Goal: Transaction & Acquisition: Purchase product/service

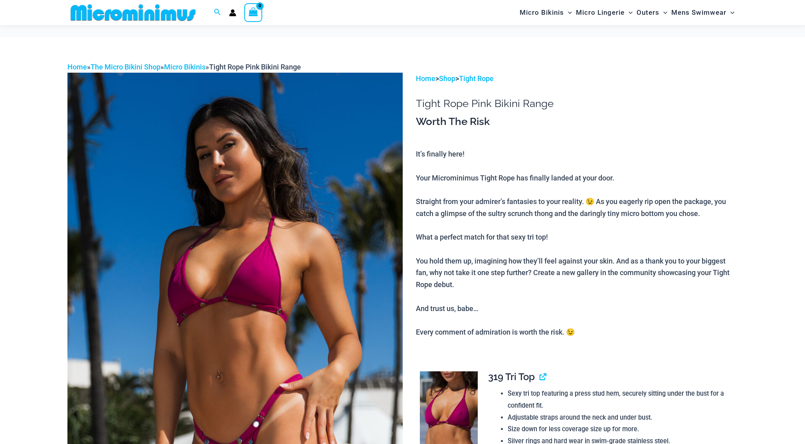
scroll to position [53, 0]
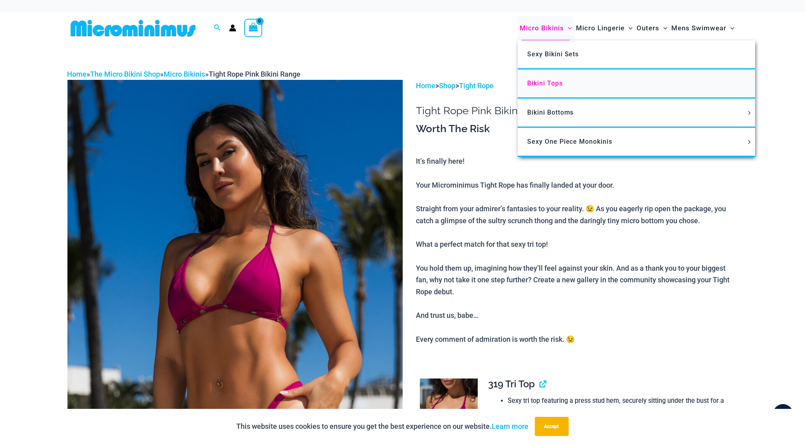
type input "**********"
click at [542, 80] on span "Bikini Tops" at bounding box center [545, 83] width 36 height 8
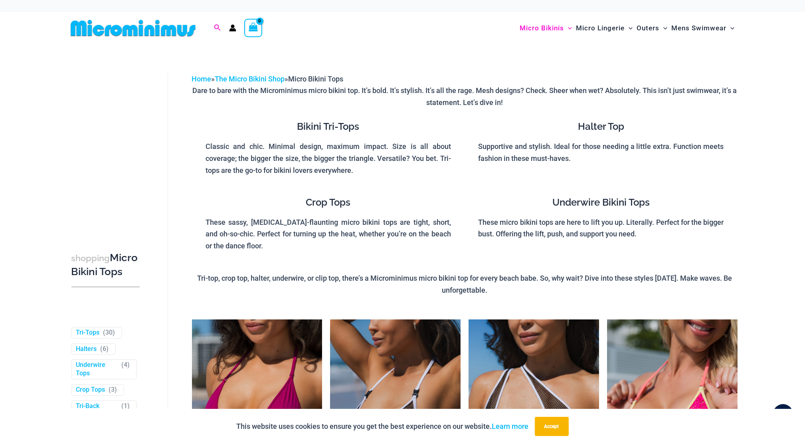
type input "**********"
click at [215, 28] on icon "Search icon link" at bounding box center [217, 27] width 6 height 7
type input "**********"
click button "Search" at bounding box center [0, 0] width 0 height 0
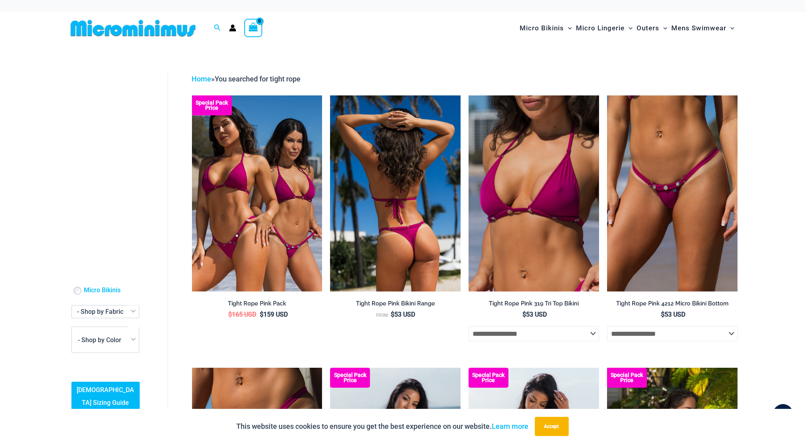
type input "**********"
click at [444, 246] on img at bounding box center [395, 193] width 131 height 196
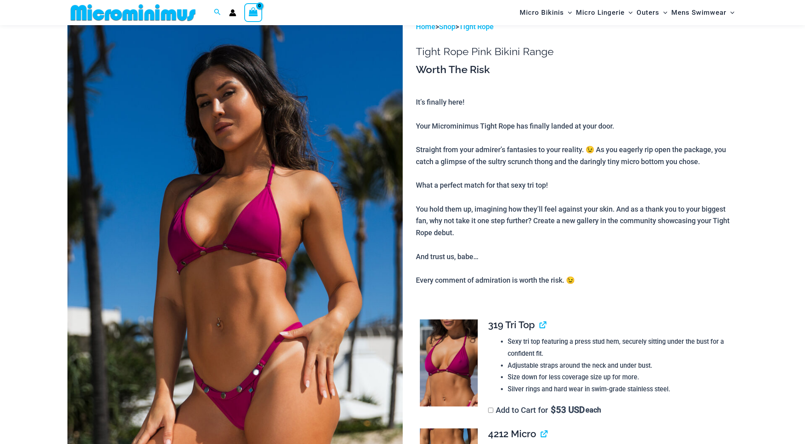
scroll to position [53, 0]
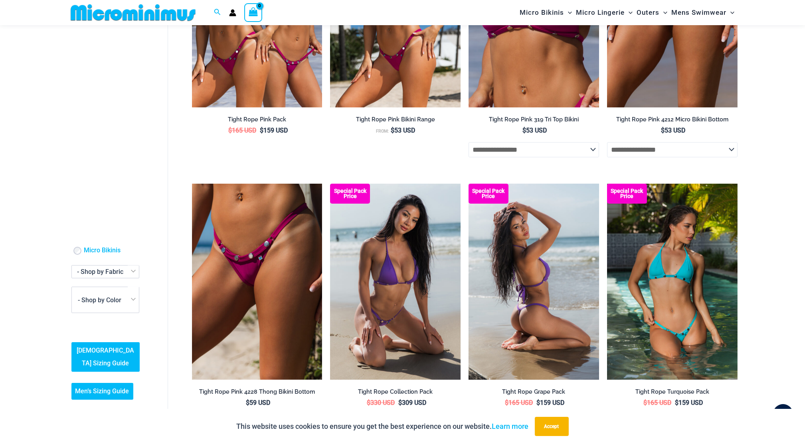
scroll to position [206, 0]
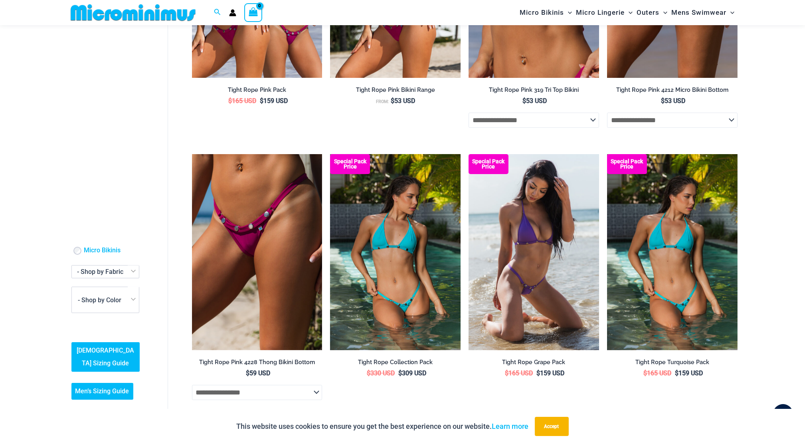
click at [398, 276] on img at bounding box center [395, 252] width 131 height 196
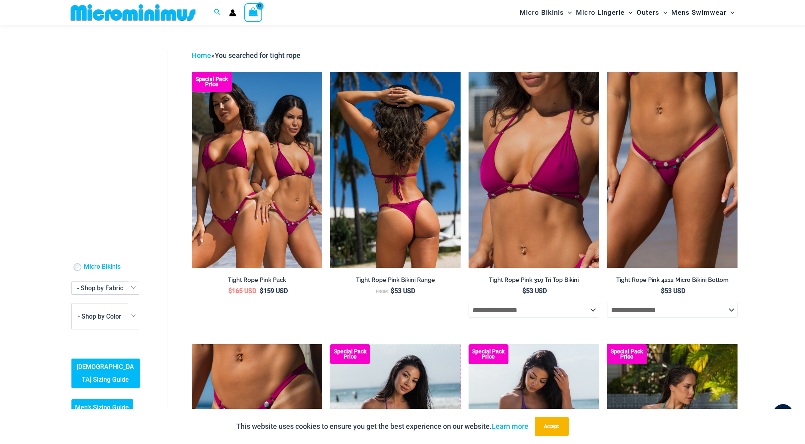
scroll to position [0, 0]
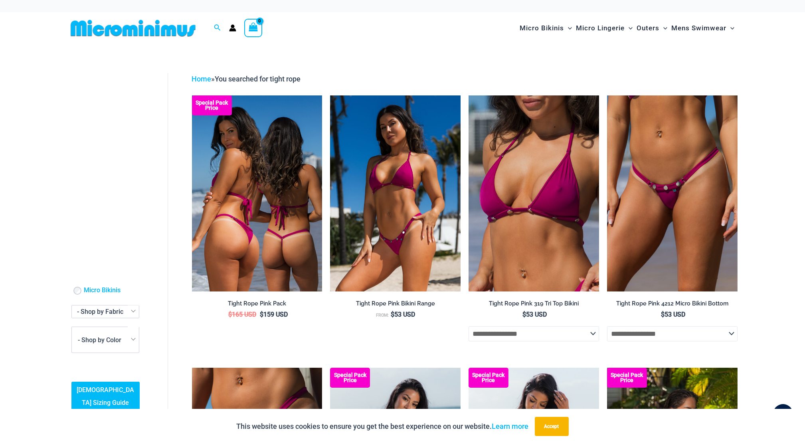
click at [250, 168] on img at bounding box center [257, 193] width 131 height 196
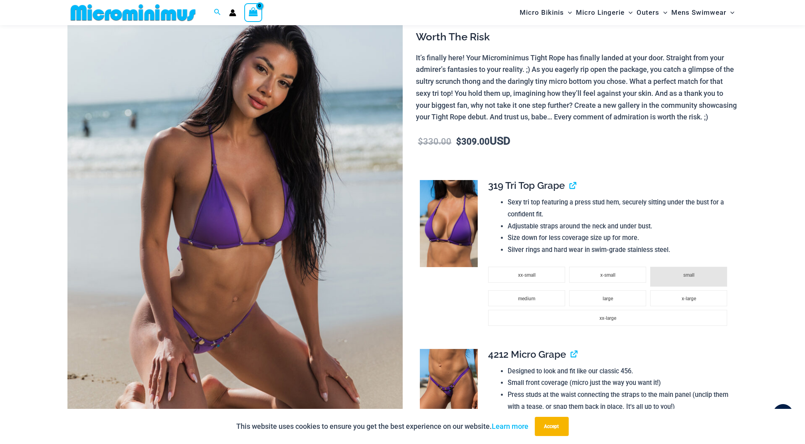
scroll to position [100, 0]
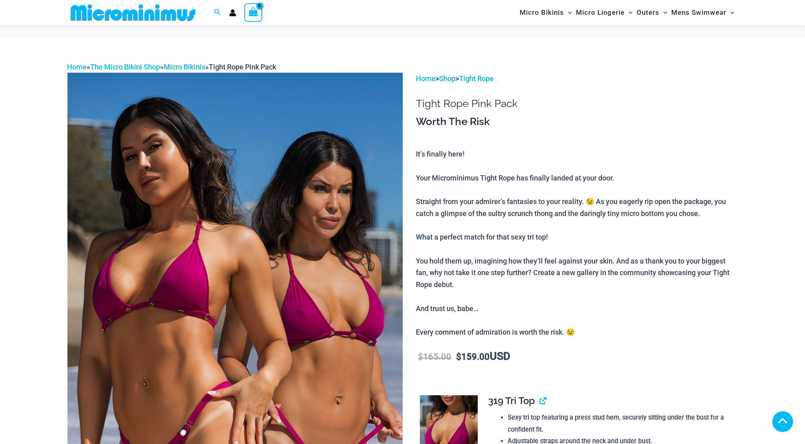
click at [264, 120] on img at bounding box center [234, 324] width 335 height 503
type input "**********"
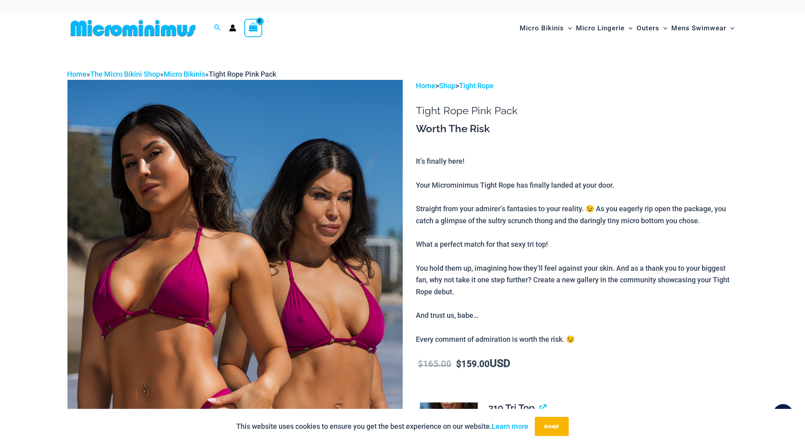
drag, startPoint x: 347, startPoint y: 247, endPoint x: 339, endPoint y: 234, distance: 15.8
click at [339, 234] on img at bounding box center [234, 331] width 335 height 503
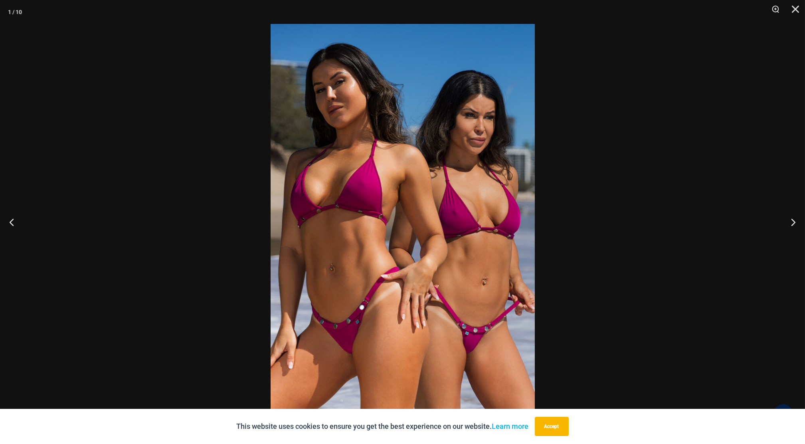
click at [423, 230] on div at bounding box center [402, 222] width 805 height 444
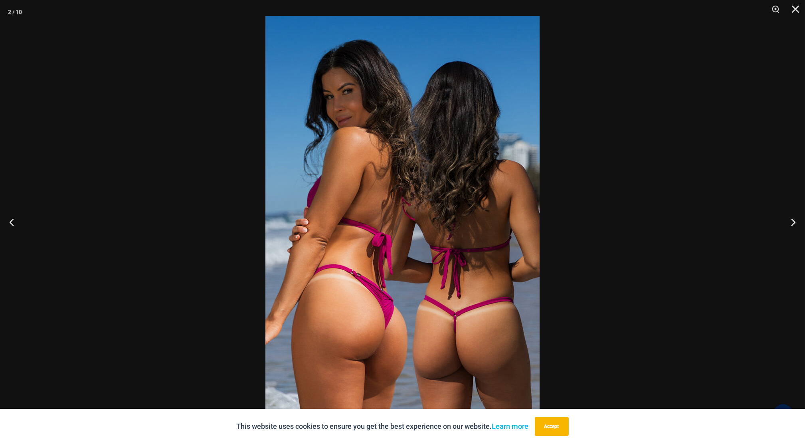
drag, startPoint x: 422, startPoint y: 236, endPoint x: 449, endPoint y: 180, distance: 62.3
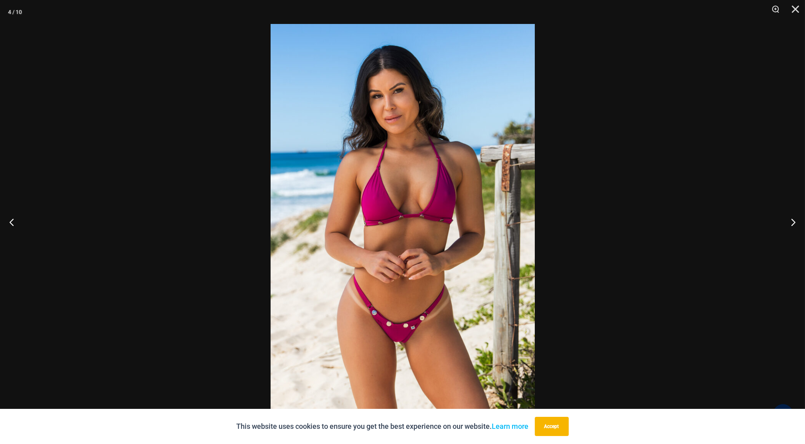
click at [470, 182] on img at bounding box center [403, 222] width 264 height 396
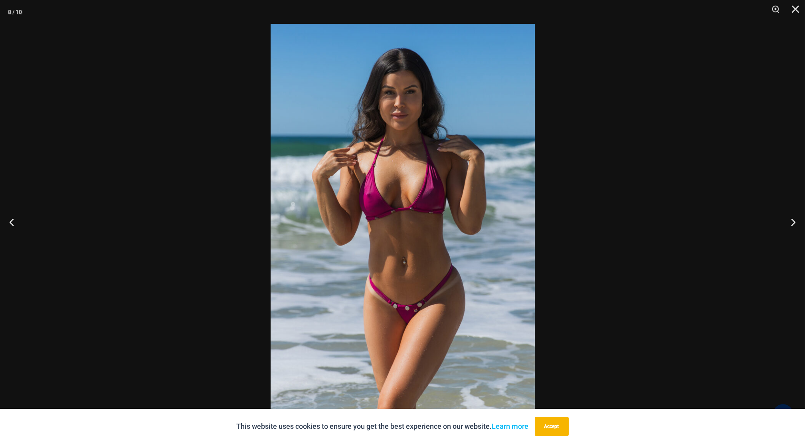
scroll to position [370, 0]
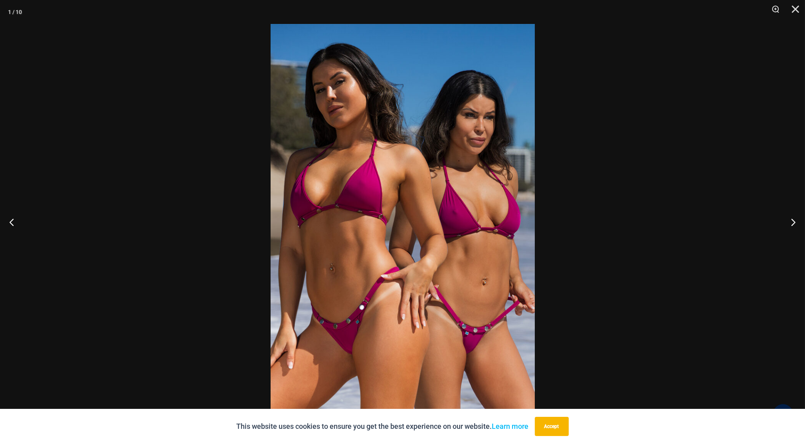
click at [768, 73] on div at bounding box center [402, 222] width 805 height 444
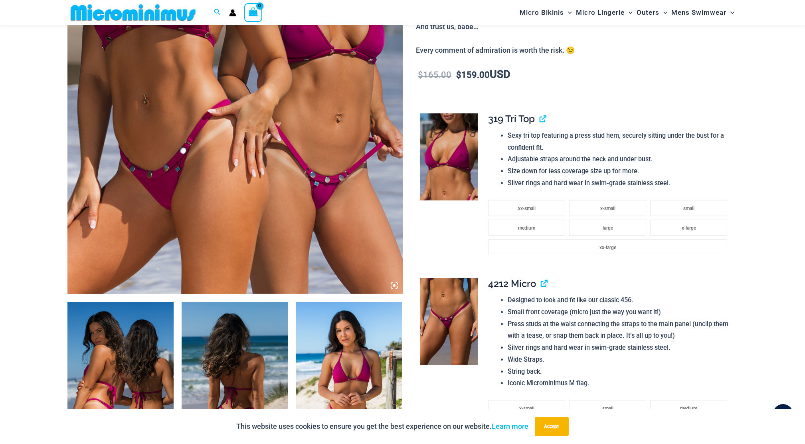
scroll to position [264, 0]
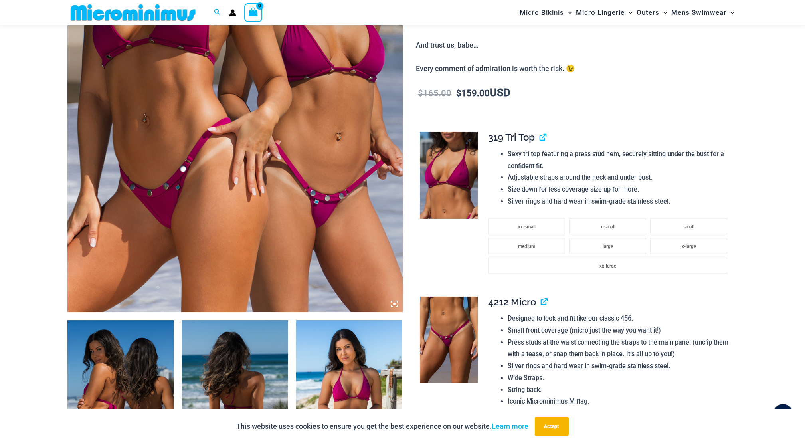
click at [437, 166] on img at bounding box center [449, 175] width 58 height 87
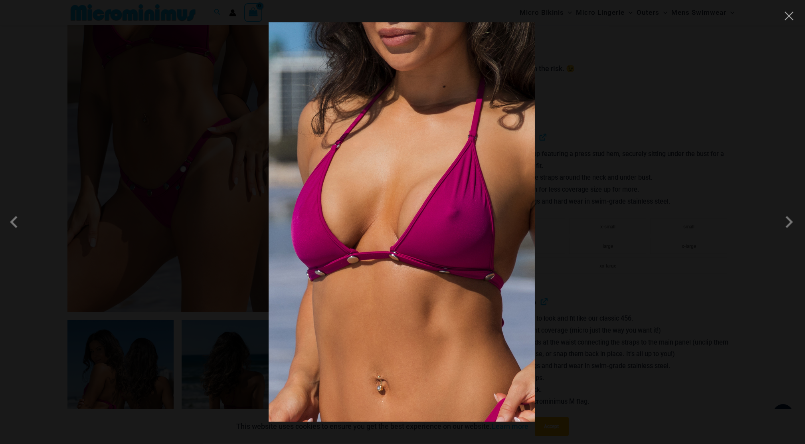
click at [650, 377] on div at bounding box center [402, 222] width 805 height 444
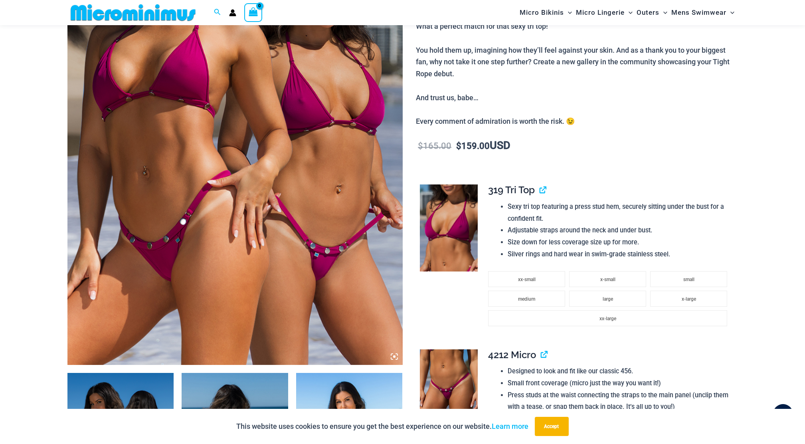
scroll to position [210, 0]
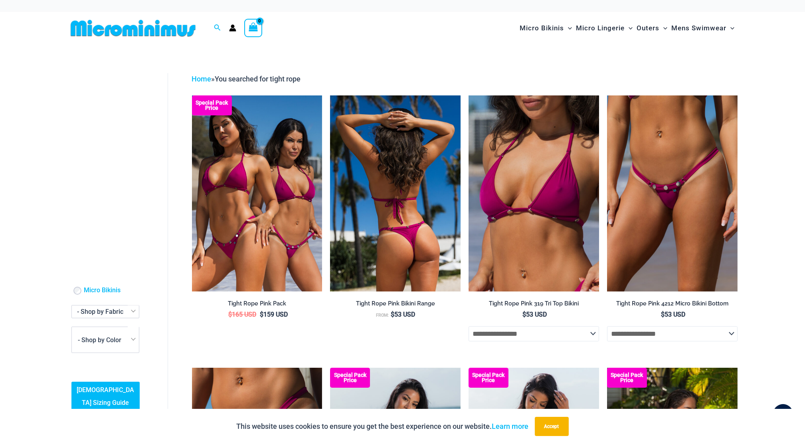
click at [426, 210] on img at bounding box center [395, 193] width 131 height 196
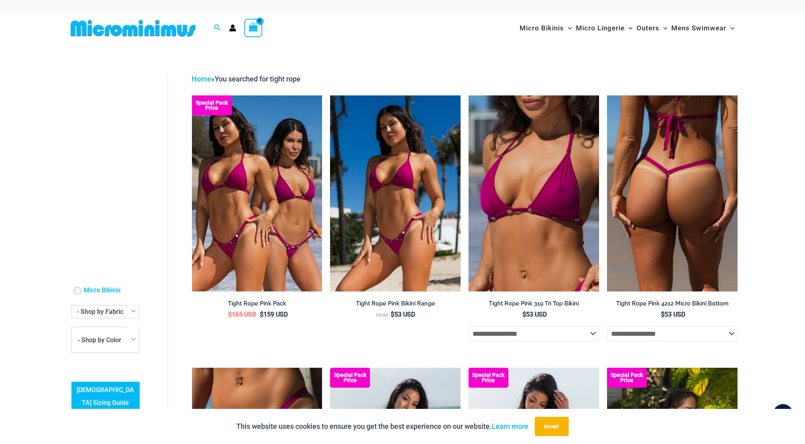
click at [690, 198] on img at bounding box center [672, 193] width 131 height 196
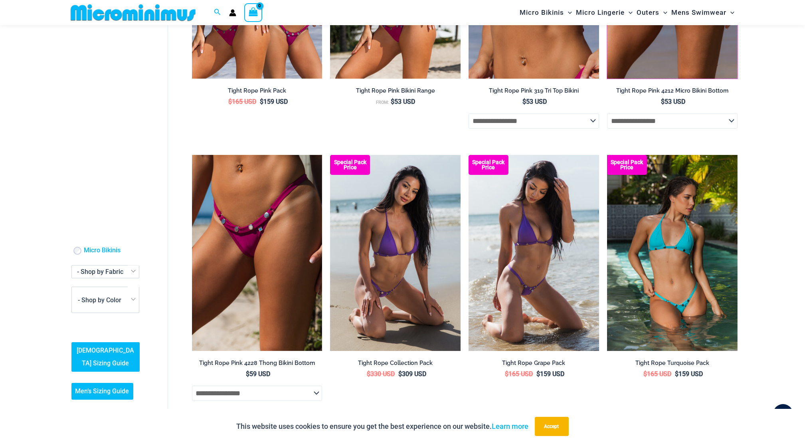
scroll to position [99, 0]
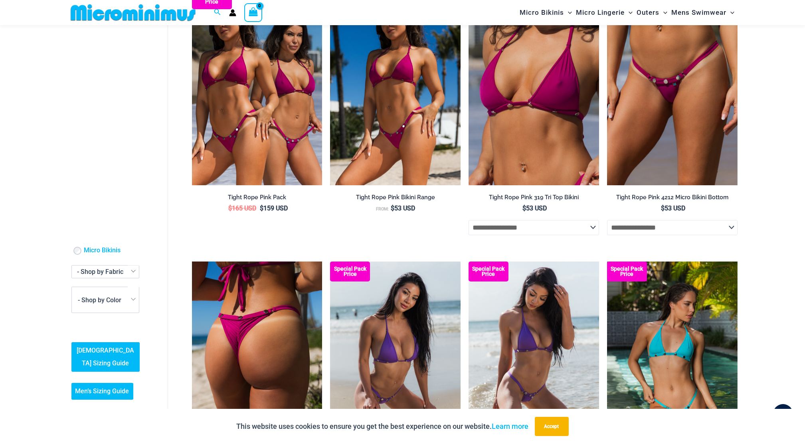
click at [280, 292] on img at bounding box center [257, 360] width 131 height 196
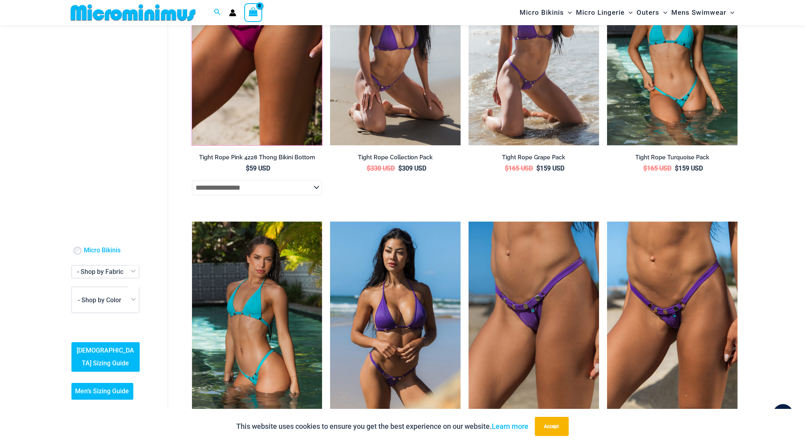
scroll to position [312, 0]
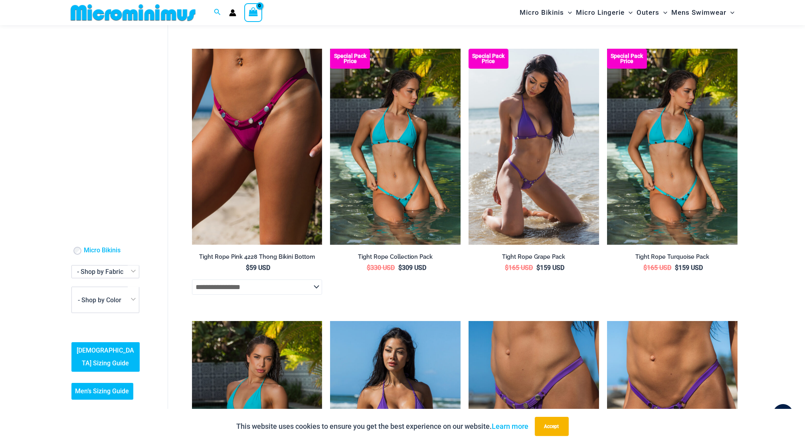
click at [428, 191] on img at bounding box center [395, 147] width 131 height 196
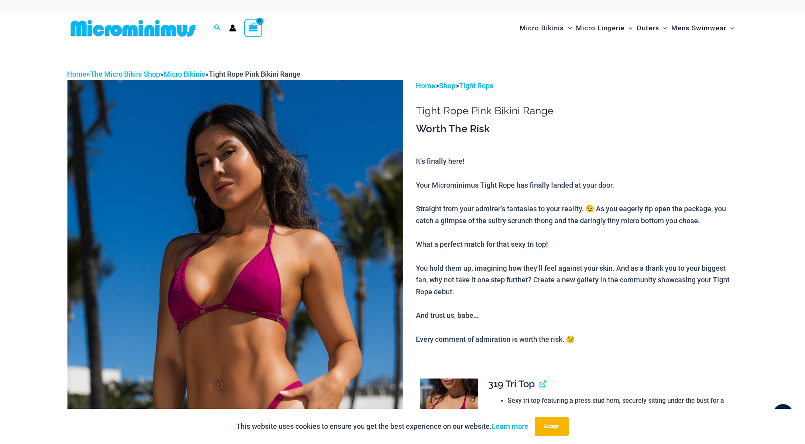
type input "**********"
click at [277, 259] on img at bounding box center [234, 331] width 335 height 503
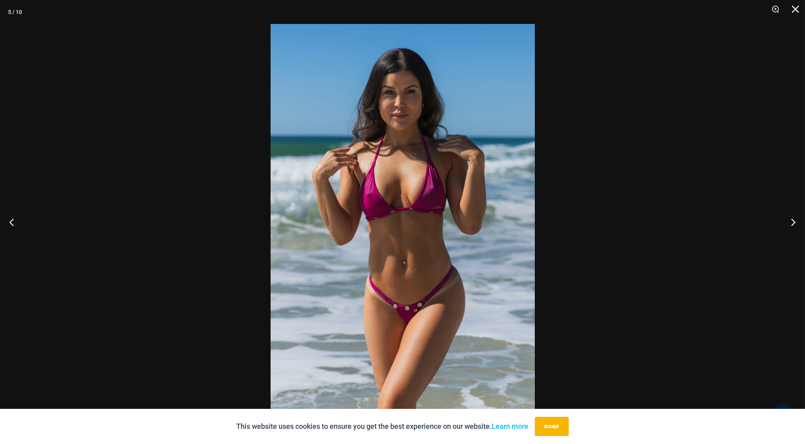
click at [782, 221] on button "Next" at bounding box center [790, 222] width 30 height 40
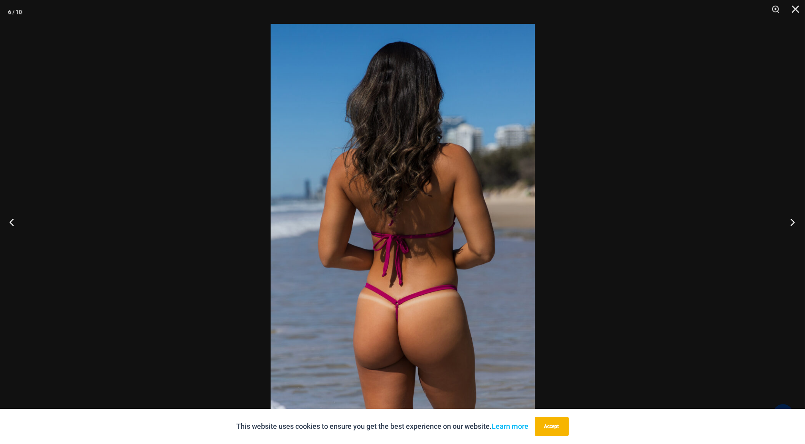
click at [788, 222] on button "Next" at bounding box center [790, 222] width 30 height 40
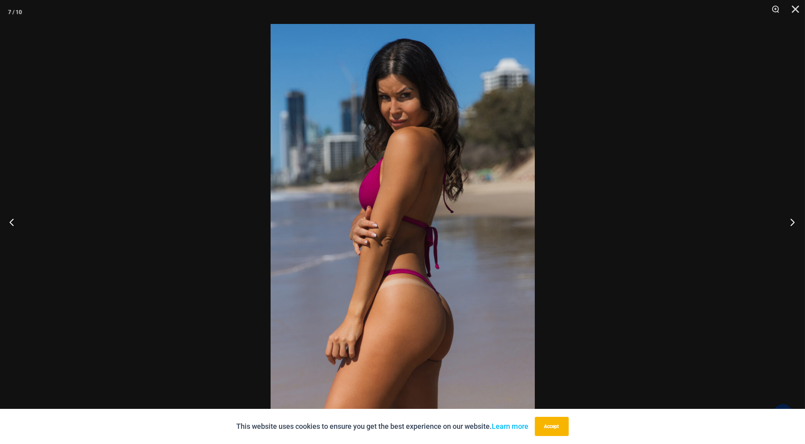
click at [788, 222] on button "Next" at bounding box center [790, 222] width 30 height 40
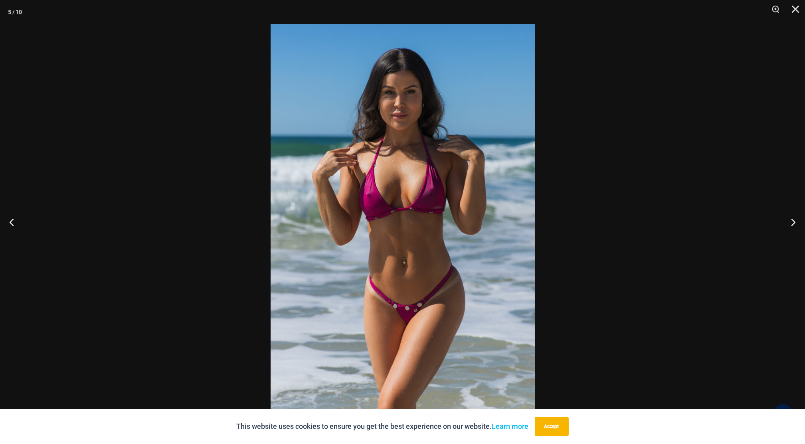
click at [666, 190] on div at bounding box center [402, 222] width 805 height 444
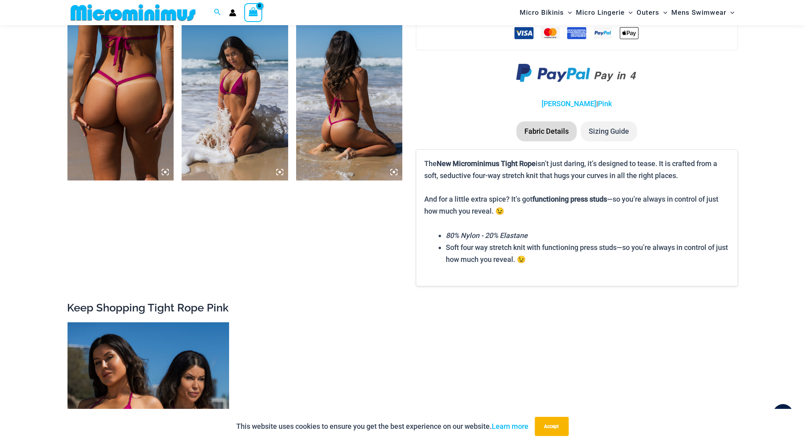
scroll to position [1165, 0]
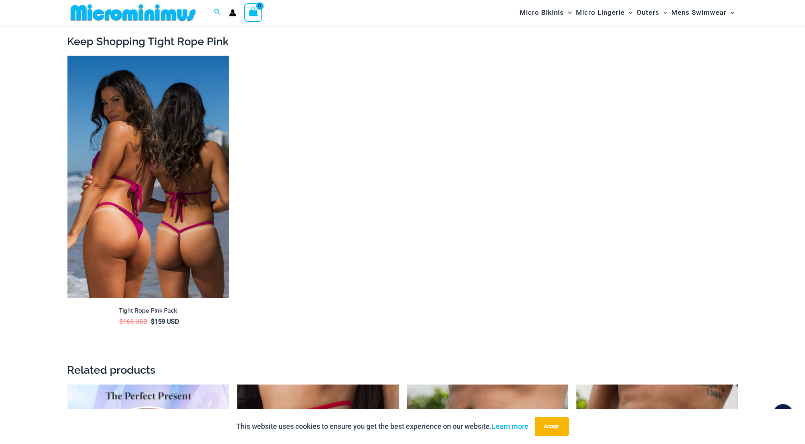
click at [156, 208] on img at bounding box center [148, 177] width 162 height 243
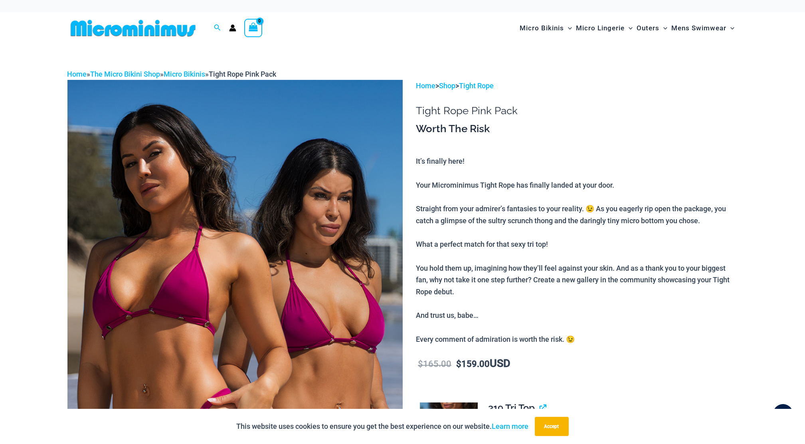
click at [344, 221] on img at bounding box center [234, 331] width 335 height 503
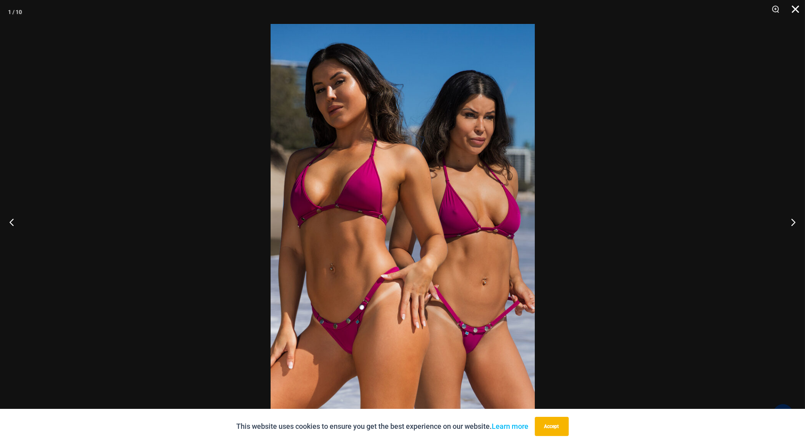
click at [790, 9] on button "Close" at bounding box center [793, 12] width 20 height 24
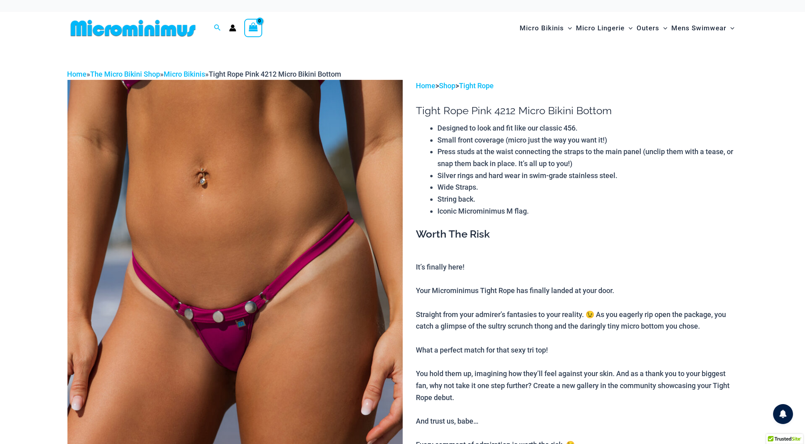
type input "**********"
drag, startPoint x: 0, startPoint y: 0, endPoint x: 334, endPoint y: 196, distance: 387.1
click at [334, 196] on img at bounding box center [234, 331] width 335 height 503
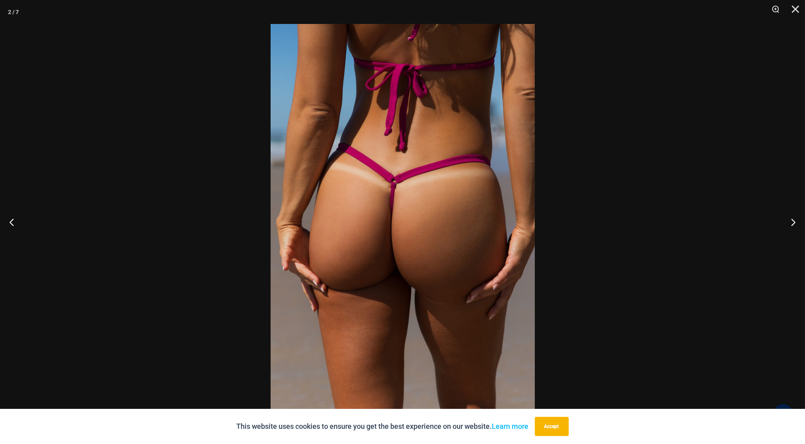
drag, startPoint x: 394, startPoint y: 200, endPoint x: 389, endPoint y: 198, distance: 5.7
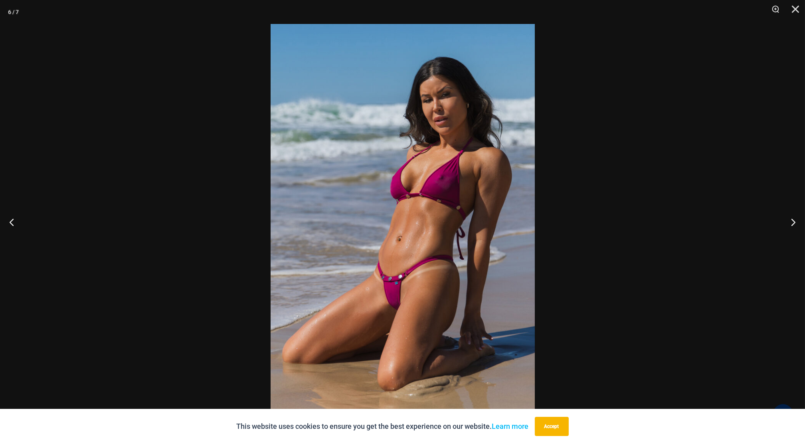
click at [724, 42] on div at bounding box center [402, 222] width 805 height 444
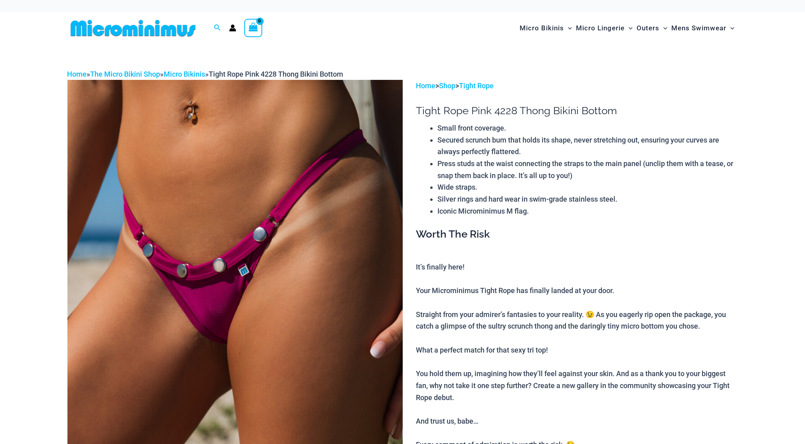
type input "**********"
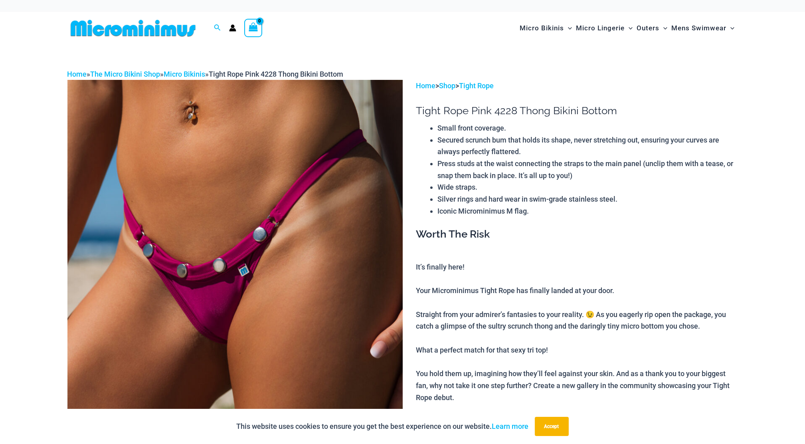
click at [262, 226] on img at bounding box center [234, 331] width 335 height 503
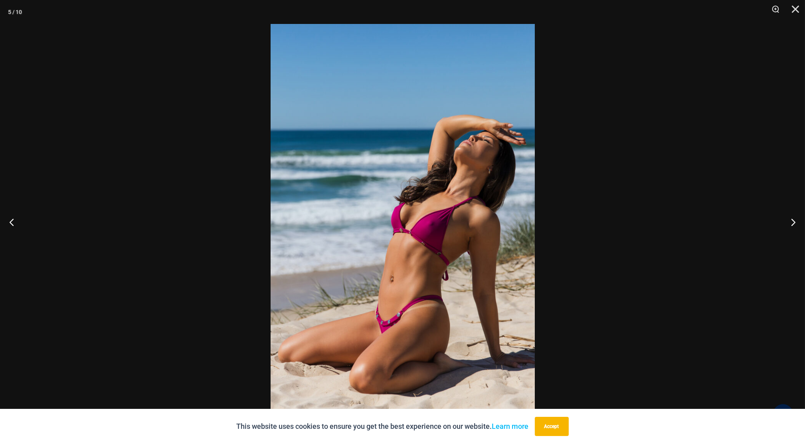
click at [633, 225] on div at bounding box center [402, 222] width 805 height 444
